Goal: Use online tool/utility

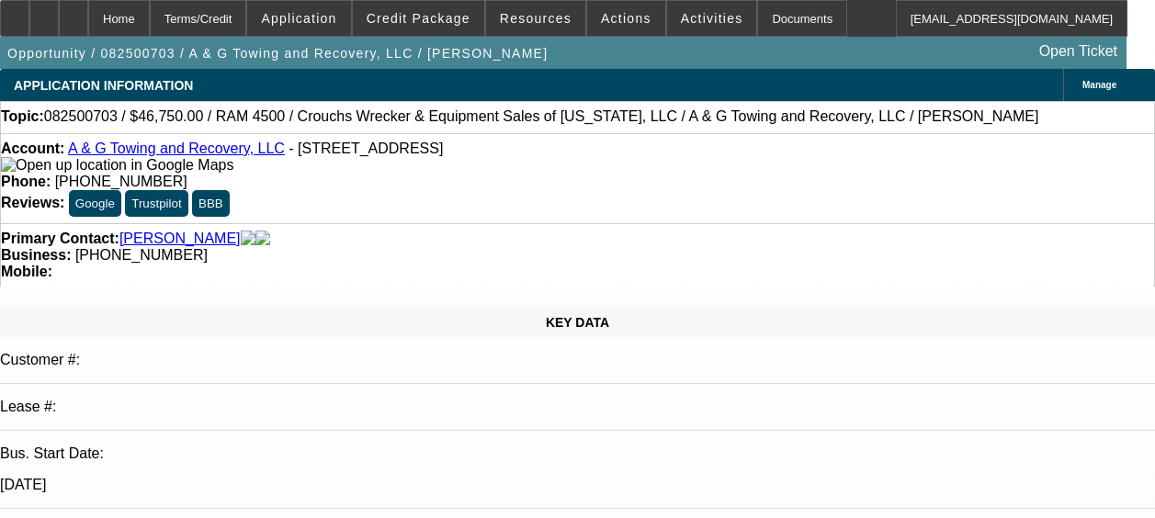
select select "0.15"
select select "2"
select select "0.1"
select select "4"
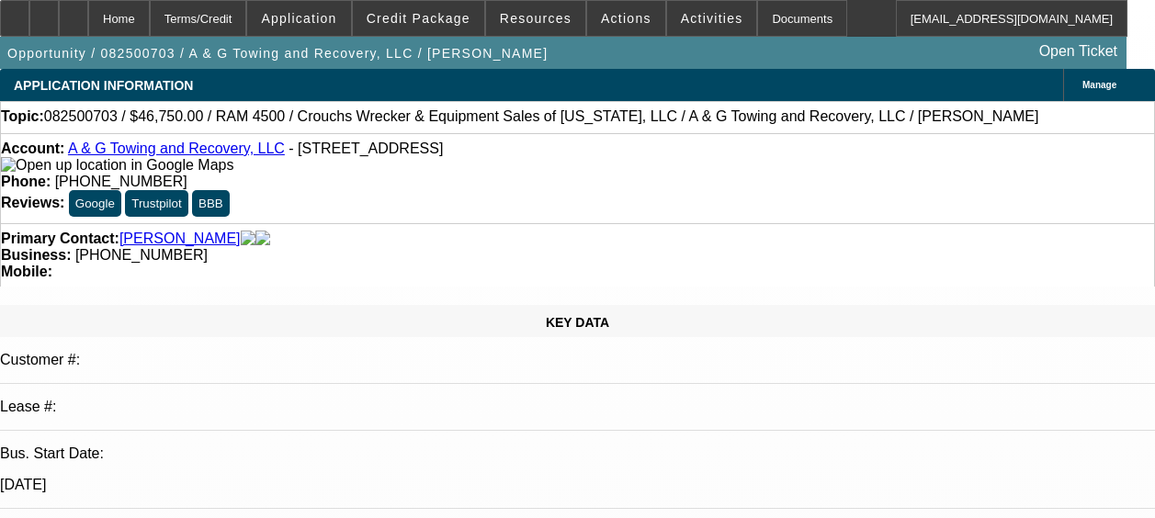
select select "0"
select select "2"
select select "0.1"
select select "4"
